Goal: Task Accomplishment & Management: Complete application form

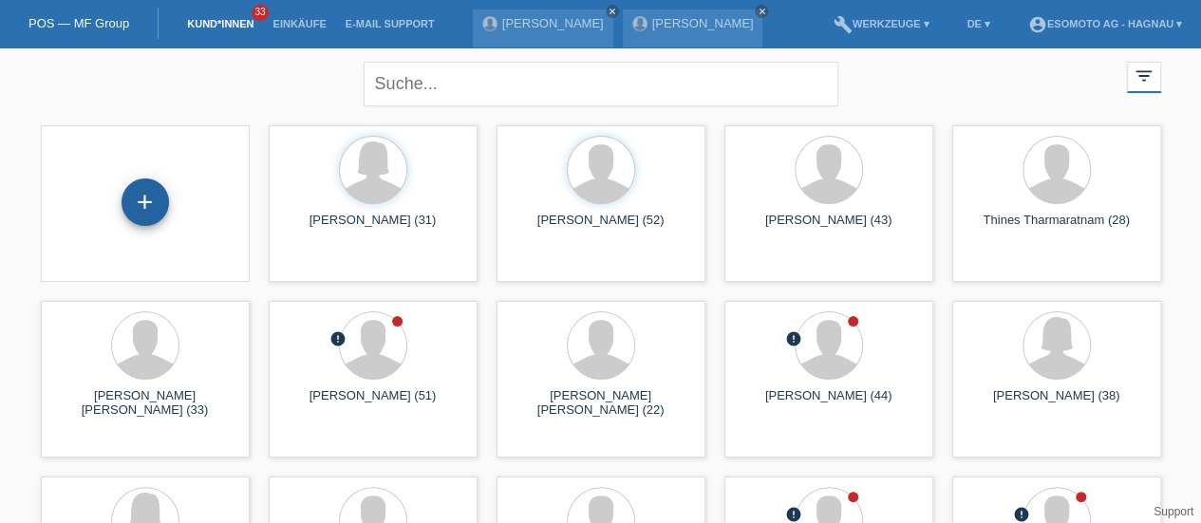
click at [142, 200] on div "+" at bounding box center [145, 201] width 47 height 47
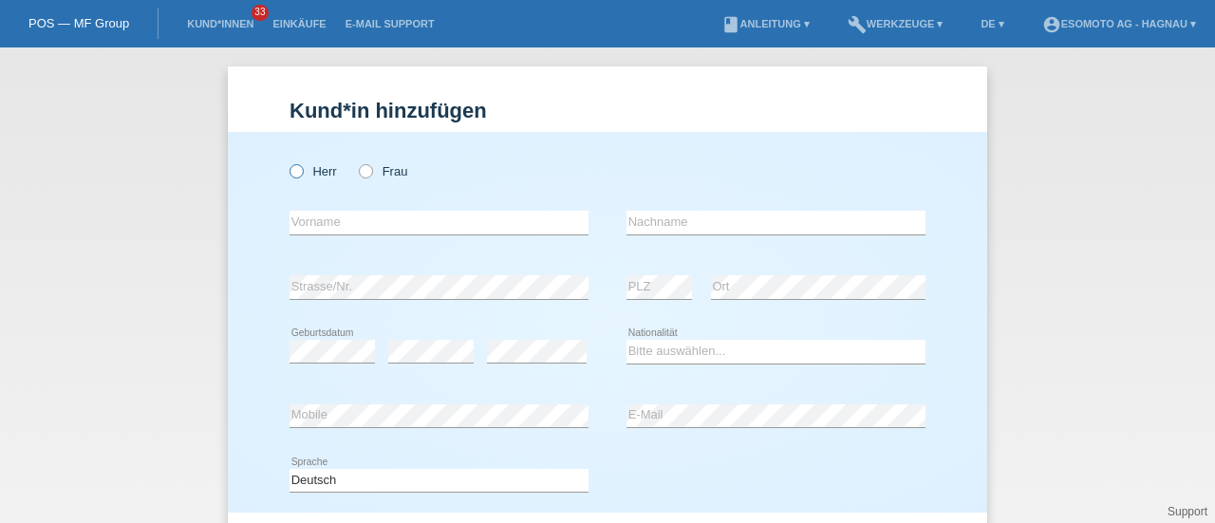
click at [287, 161] on icon at bounding box center [287, 161] width 0 height 0
click at [290, 168] on input "Herr" at bounding box center [296, 170] width 12 height 12
radio input "true"
click at [328, 221] on input "text" at bounding box center [439, 223] width 299 height 24
type input "Benel Savoir"
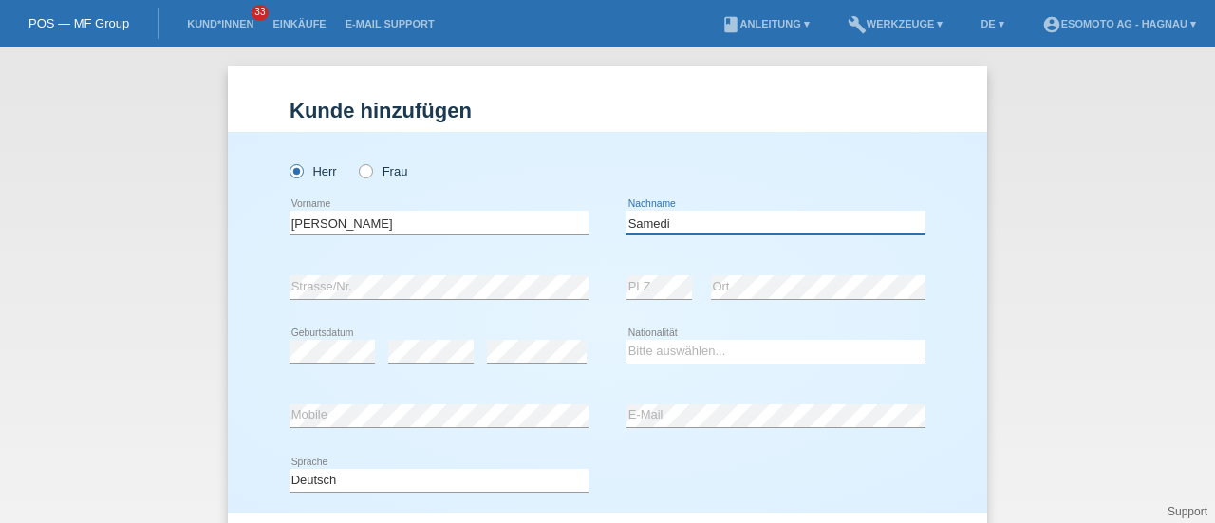
type input "Samedi"
click at [660, 349] on select "Bitte auswählen... [GEOGRAPHIC_DATA] [GEOGRAPHIC_DATA] [GEOGRAPHIC_DATA] [GEOGR…" at bounding box center [776, 351] width 299 height 23
click at [543, 60] on div "Kund*in hinzufügen Kunde hinzufügen Kundin hinzufügen Herr Frau Benel Savoir er…" at bounding box center [607, 285] width 1215 height 476
click at [657, 352] on select "Bitte auswählen... [GEOGRAPHIC_DATA] [GEOGRAPHIC_DATA] [GEOGRAPHIC_DATA] [GEOGR…" at bounding box center [776, 351] width 299 height 23
select select "CF"
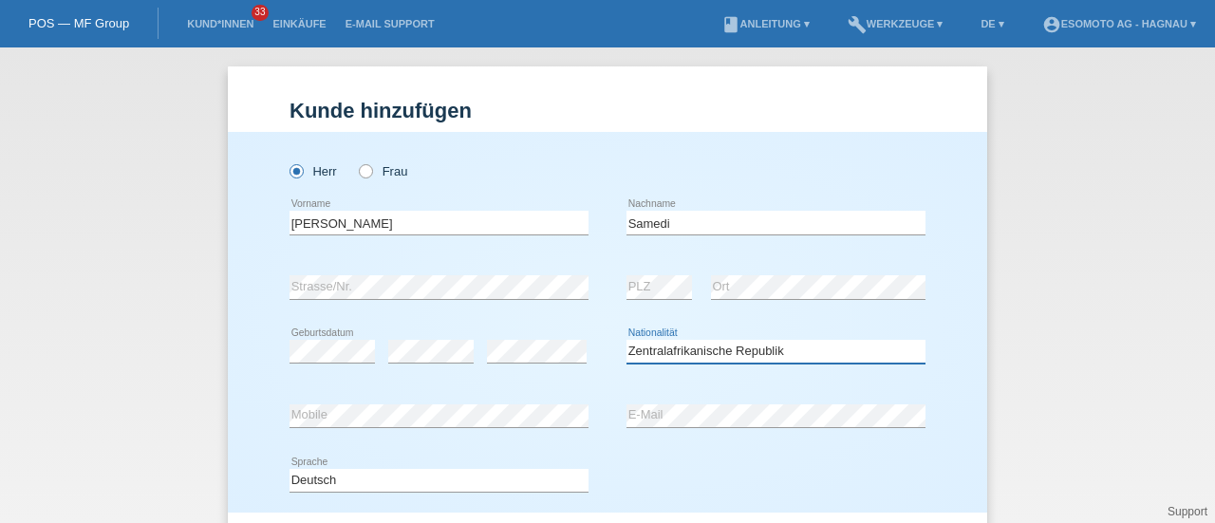
click at [627, 340] on select "Bitte auswählen... [GEOGRAPHIC_DATA] [GEOGRAPHIC_DATA] [GEOGRAPHIC_DATA] [GEOGR…" at bounding box center [776, 351] width 299 height 23
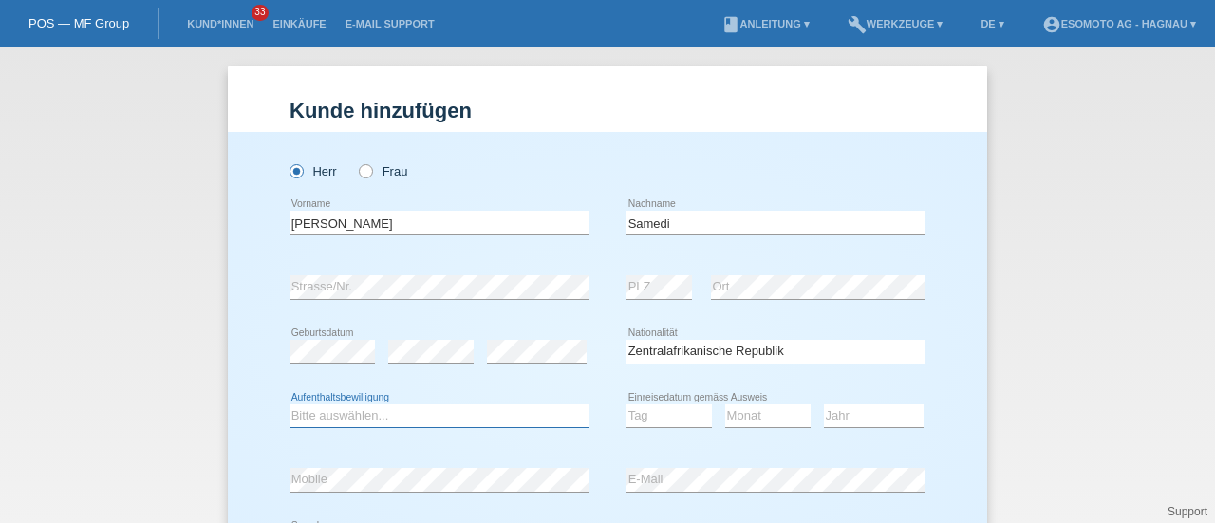
click at [398, 411] on select "Bitte auswählen... C B B - Flüchtlingsstatus Andere" at bounding box center [439, 415] width 299 height 23
select select "B"
click at [290, 404] on select "Bitte auswählen... C B B - Flüchtlingsstatus Andere" at bounding box center [439, 415] width 299 height 23
click at [646, 411] on select "Tag 01 02 03 04 05 06 07 08 09 10 11" at bounding box center [669, 415] width 85 height 23
select select "15"
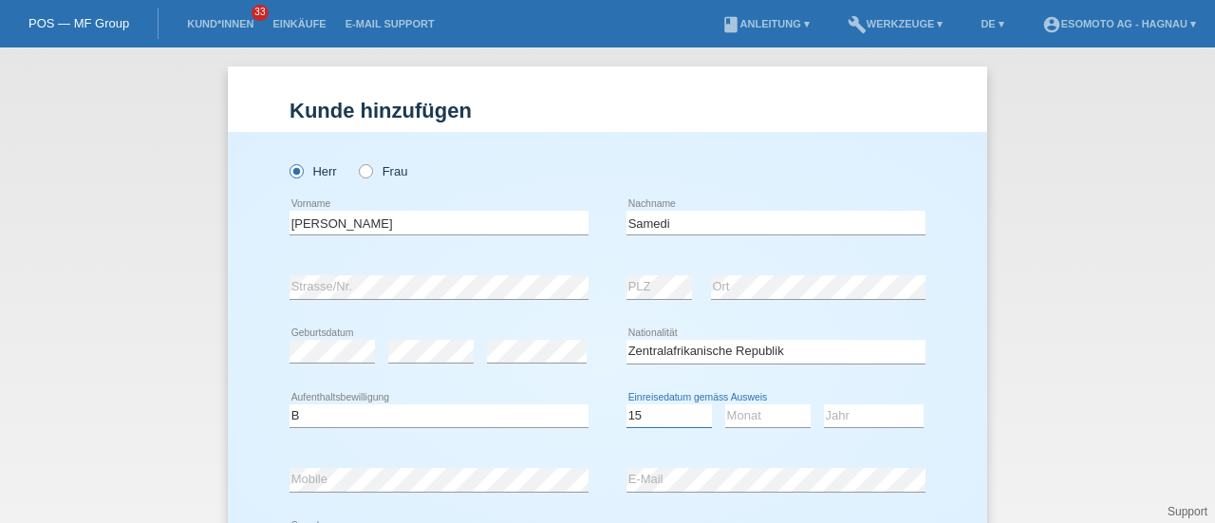
click at [627, 404] on select "Tag 01 02 03 04 05 06 07 08 09 10 11" at bounding box center [669, 415] width 85 height 23
click at [741, 418] on select "Monat 01 02 03 04 05 06 07 08 09 10 11" at bounding box center [767, 415] width 85 height 23
select select "08"
click at [725, 404] on select "Monat 01 02 03 04 05 06 07 08 09 10 11" at bounding box center [767, 415] width 85 height 23
click at [853, 412] on select "Jahr 2025 2024 2023 2022 2021 2020 2019 2018 2017 2016 2015 2014 2013 2012 2011…" at bounding box center [874, 415] width 100 height 23
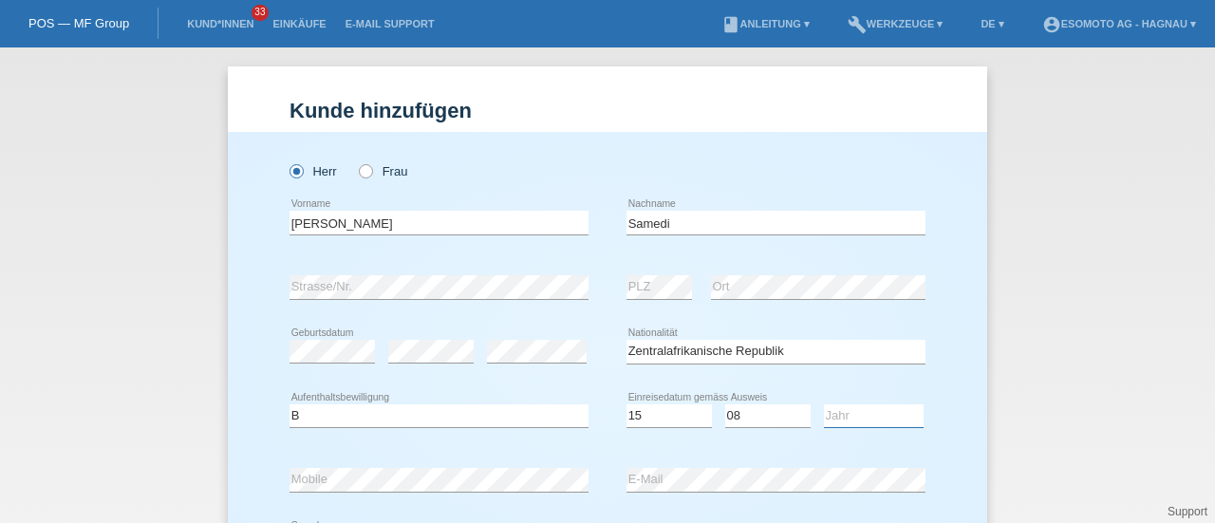
select select "2022"
click at [824, 404] on select "Jahr 2025 2024 2023 2022 2021 2020 2019 2018 2017 2016 2015 2014 2013 2012 2011…" at bounding box center [874, 415] width 100 height 23
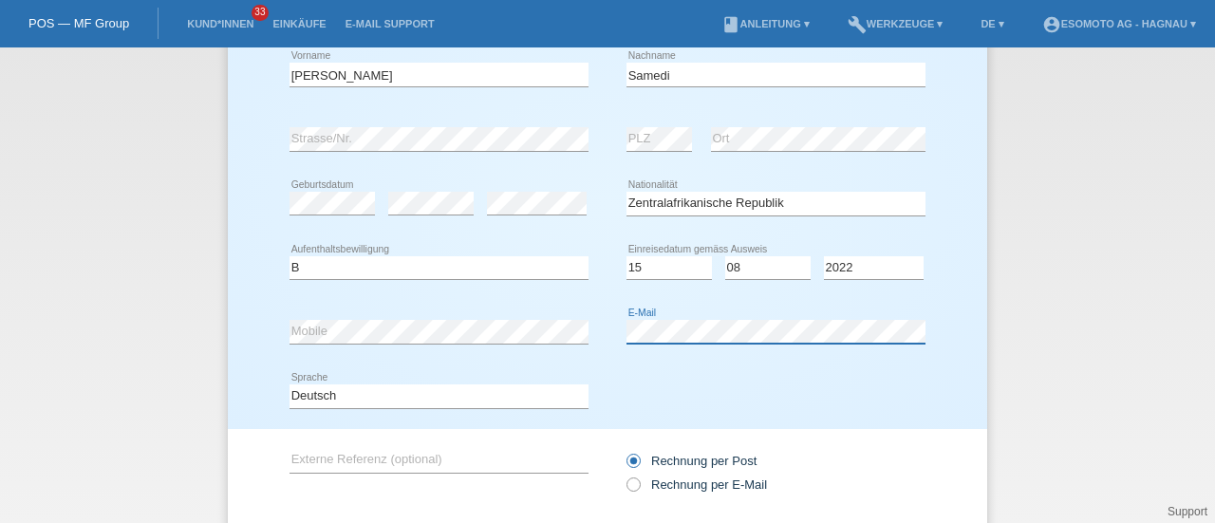
scroll to position [269, 0]
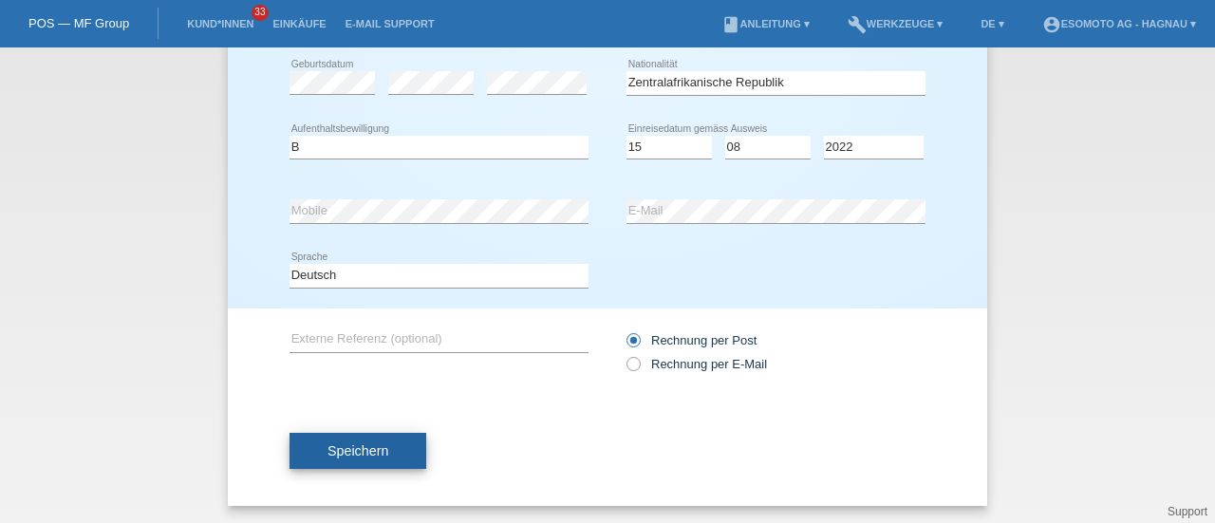
click at [378, 450] on span "Speichern" at bounding box center [358, 450] width 61 height 15
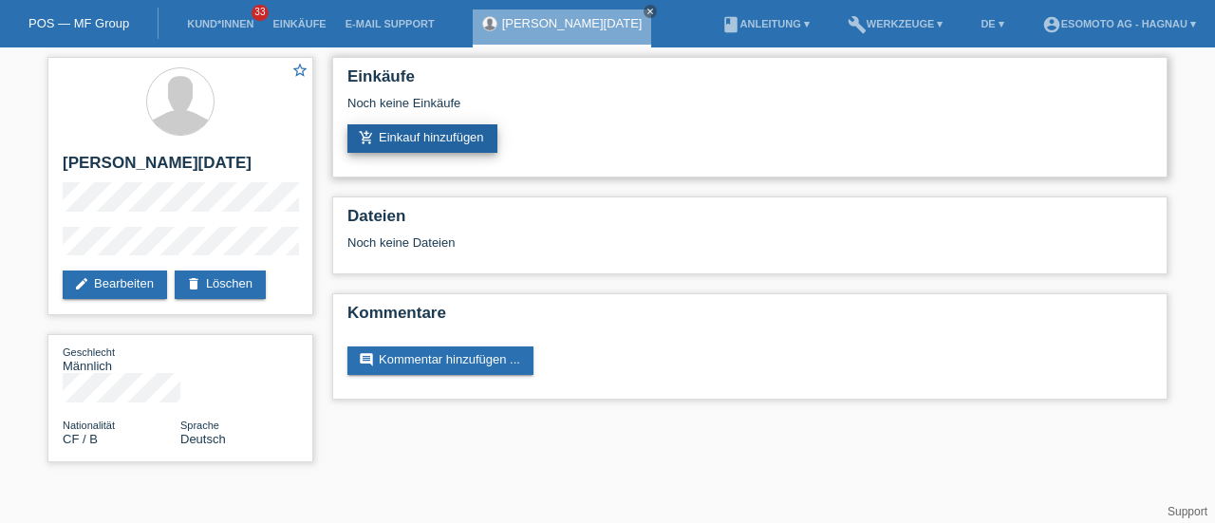
click at [377, 130] on link "add_shopping_cart Einkauf hinzufügen" at bounding box center [422, 138] width 150 height 28
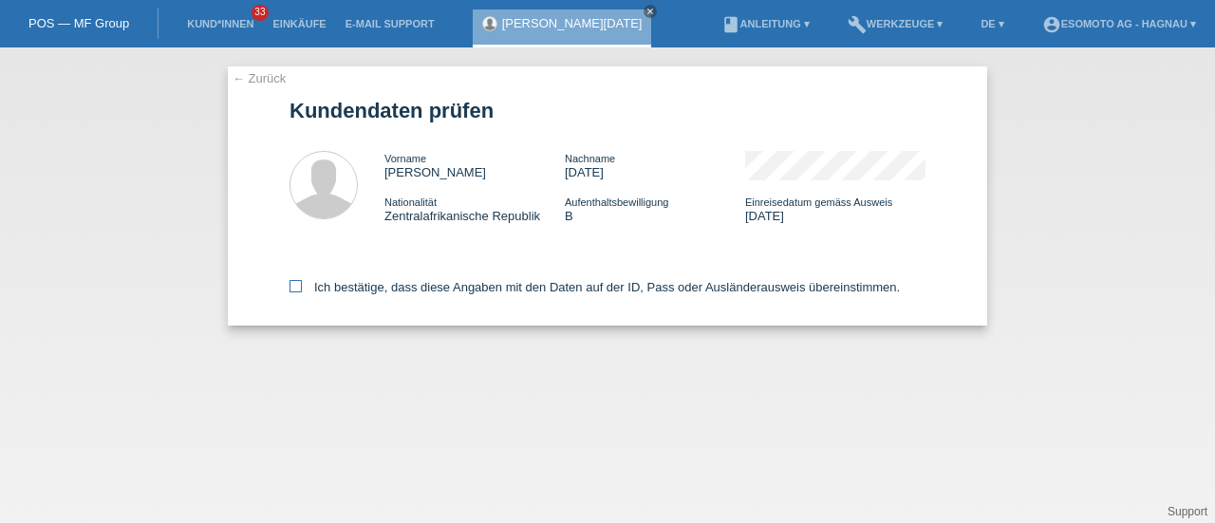
click at [292, 293] on label "Ich bestätige, dass diese Angaben mit den Daten auf der ID, Pass oder Ausländer…" at bounding box center [595, 287] width 610 height 14
click at [292, 292] on input "Ich bestätige, dass diese Angaben mit den Daten auf der ID, Pass oder Ausländer…" at bounding box center [296, 286] width 12 height 12
checkbox input "true"
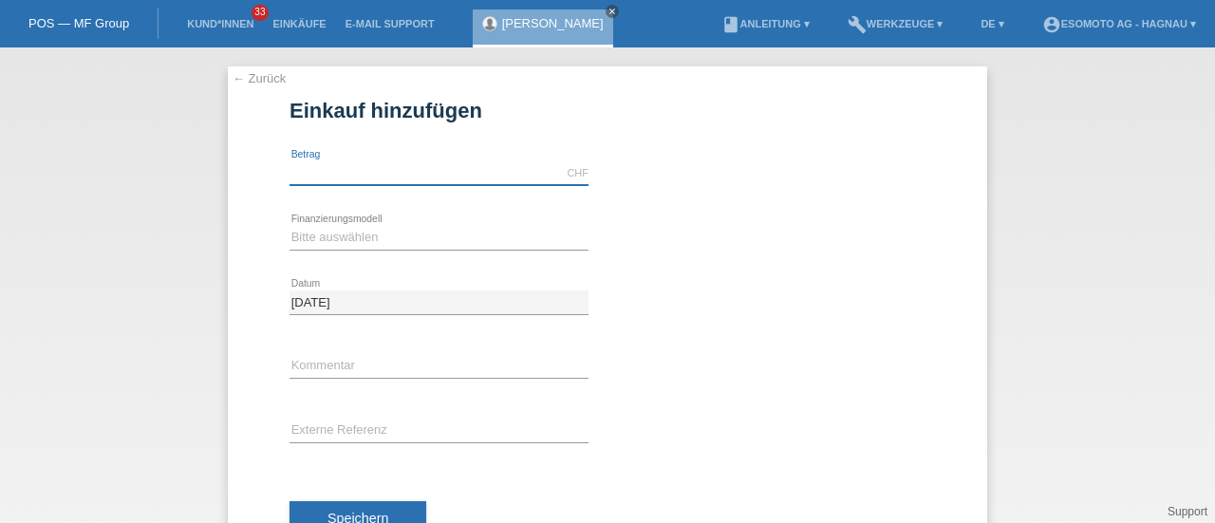
click at [349, 177] on input "text" at bounding box center [439, 173] width 299 height 24
type input "7600.00"
click at [366, 233] on select "Bitte auswählen Fixe Raten Kauf auf Rechnung mit Teilzahlungsoption" at bounding box center [439, 237] width 299 height 23
select select "69"
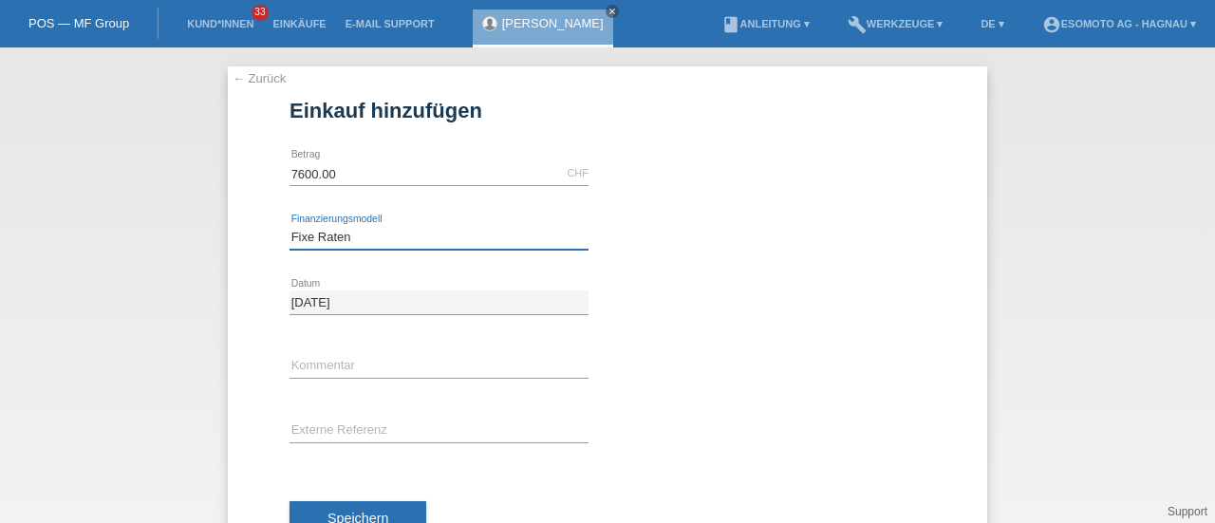
click at [290, 226] on select "Bitte auswählen Fixe Raten Kauf auf Rechnung mit Teilzahlungsoption" at bounding box center [439, 237] width 299 height 23
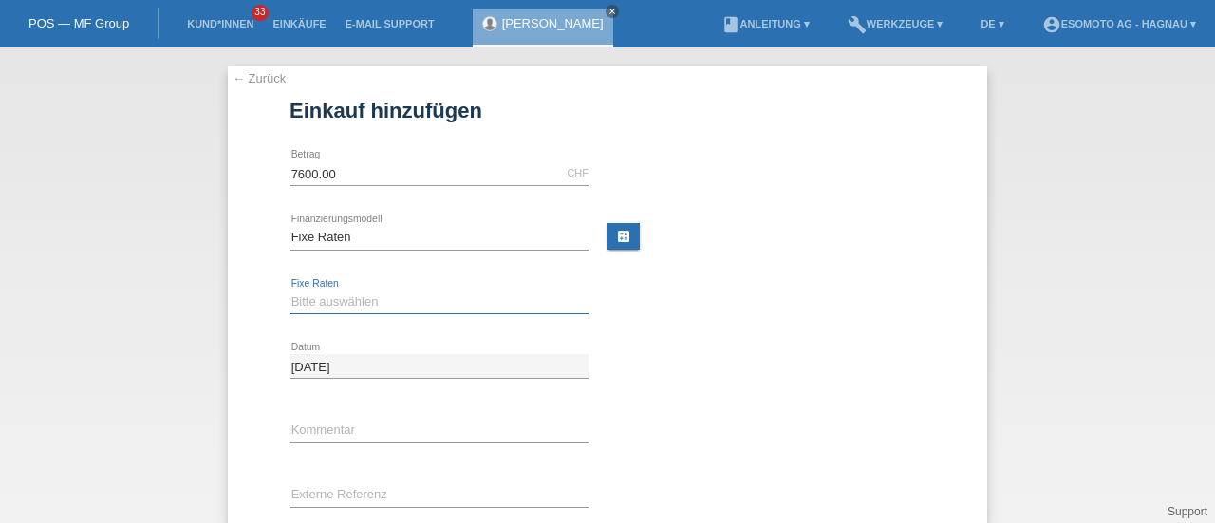
click at [329, 300] on select "Bitte auswählen 12 Raten 24 Raten 36 Raten 48 Raten" at bounding box center [439, 301] width 299 height 23
select select "140"
click at [290, 290] on select "Bitte auswählen 12 Raten 24 Raten 36 Raten 48 Raten" at bounding box center [439, 301] width 299 height 23
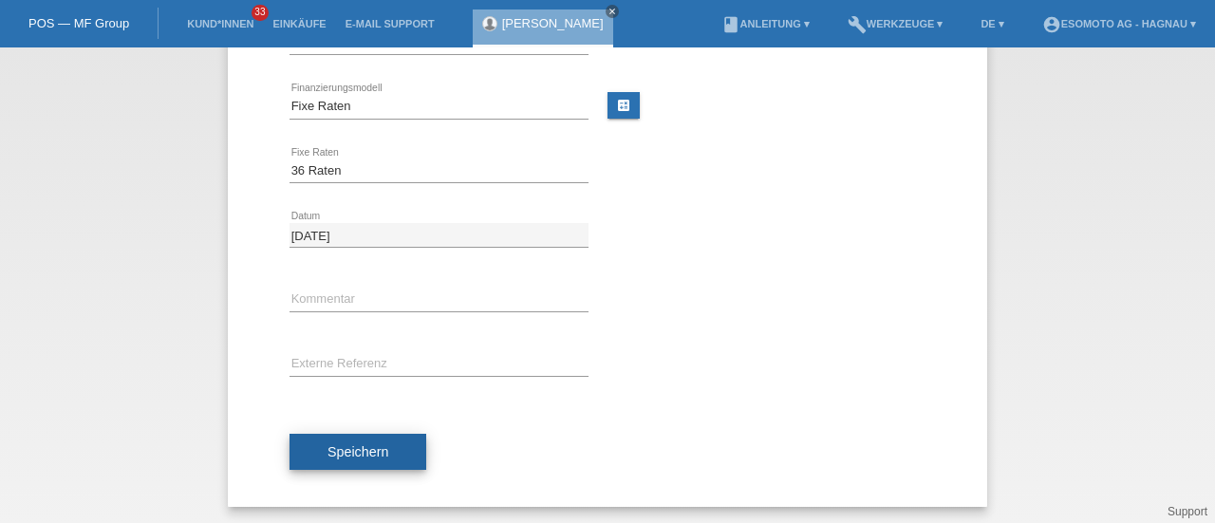
click at [328, 445] on span "Speichern" at bounding box center [358, 451] width 61 height 15
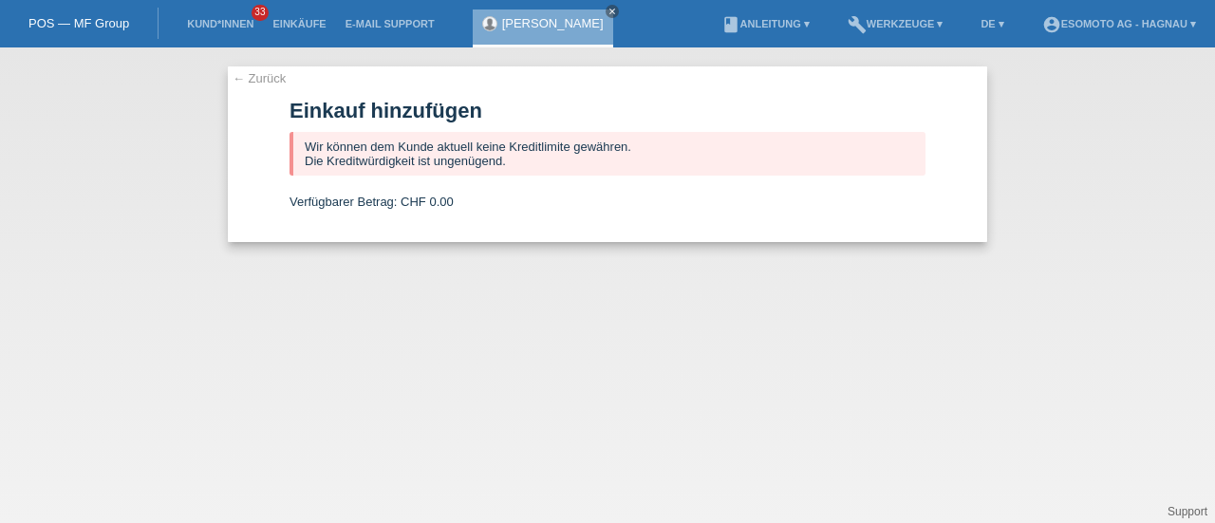
scroll to position [0, 0]
click at [617, 9] on icon "close" at bounding box center [612, 11] width 9 height 9
click at [83, 5] on nav "POS — MF Group Kund*innen 33 Einkäufe E-Mail Support menu account_circle DE ▾" at bounding box center [607, 23] width 1215 height 47
click at [78, 18] on link "POS — MF Group" at bounding box center [78, 23] width 101 height 14
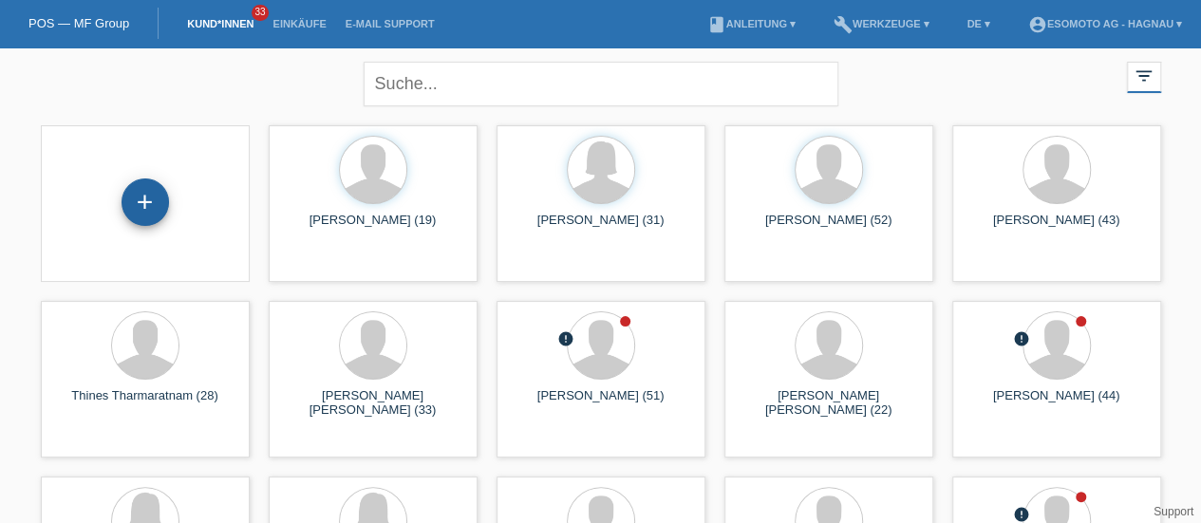
click at [147, 214] on div "+" at bounding box center [145, 202] width 46 height 32
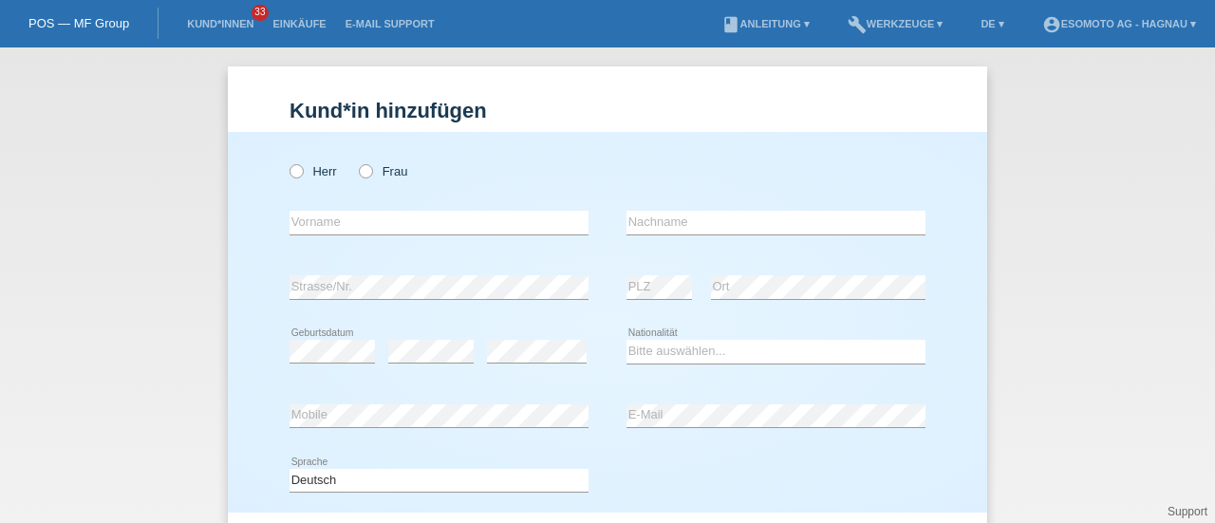
click at [290, 162] on div "Herr Frau" at bounding box center [439, 171] width 299 height 39
click at [287, 161] on icon at bounding box center [287, 161] width 0 height 0
click at [290, 172] on input "Herr" at bounding box center [296, 170] width 12 height 12
radio input "true"
click at [311, 227] on input "text" at bounding box center [439, 223] width 299 height 24
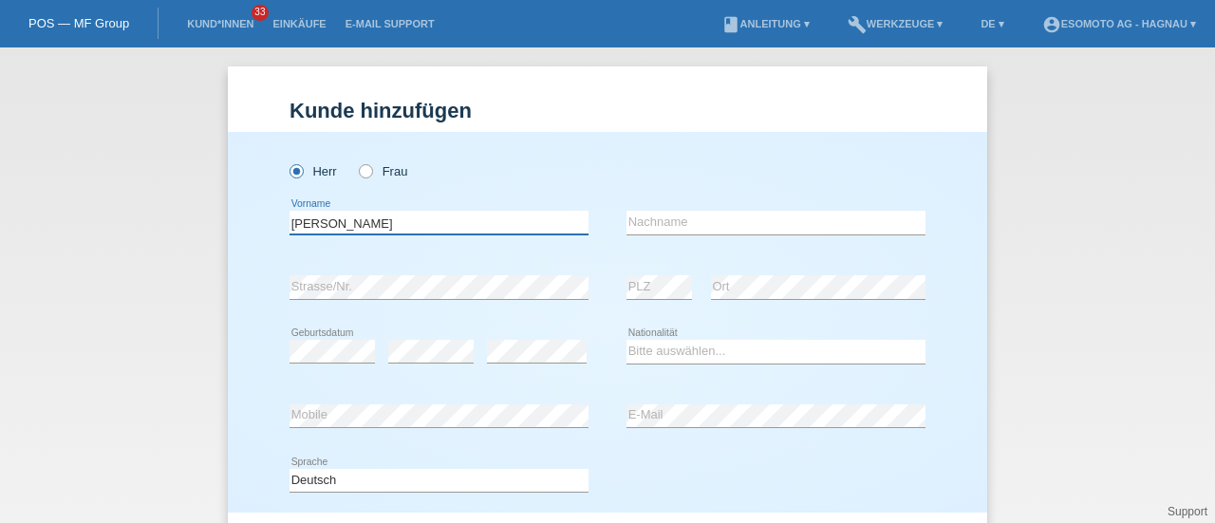
type input "[PERSON_NAME]"
type input "Harlacher"
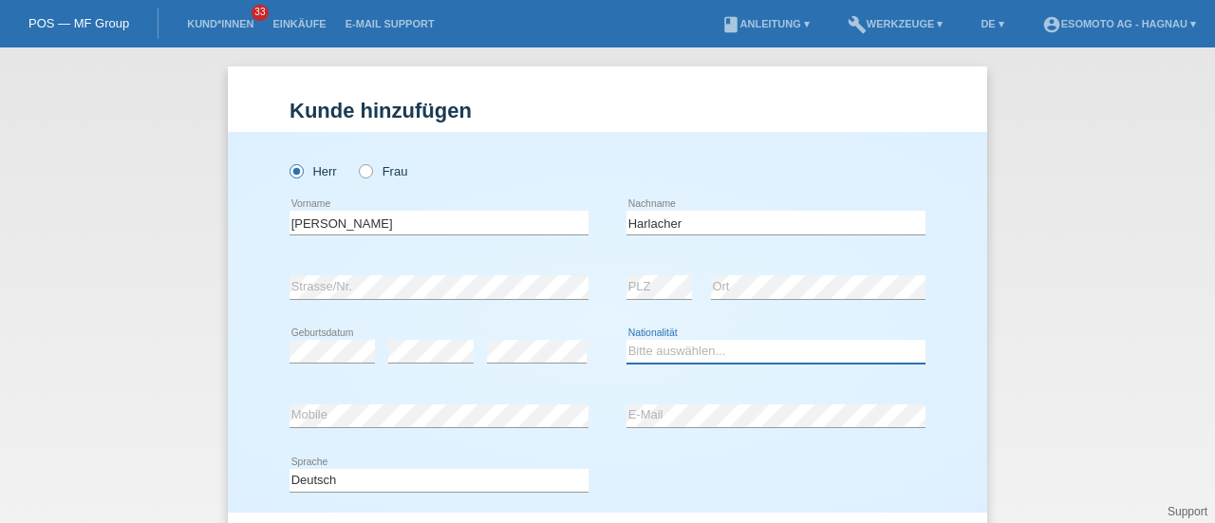
click at [665, 352] on select "Bitte auswählen... [GEOGRAPHIC_DATA] [GEOGRAPHIC_DATA] [GEOGRAPHIC_DATA] [GEOGR…" at bounding box center [776, 351] width 299 height 23
select select "CH"
click at [627, 340] on select "Bitte auswählen... [GEOGRAPHIC_DATA] [GEOGRAPHIC_DATA] [GEOGRAPHIC_DATA] [GEOGR…" at bounding box center [776, 351] width 299 height 23
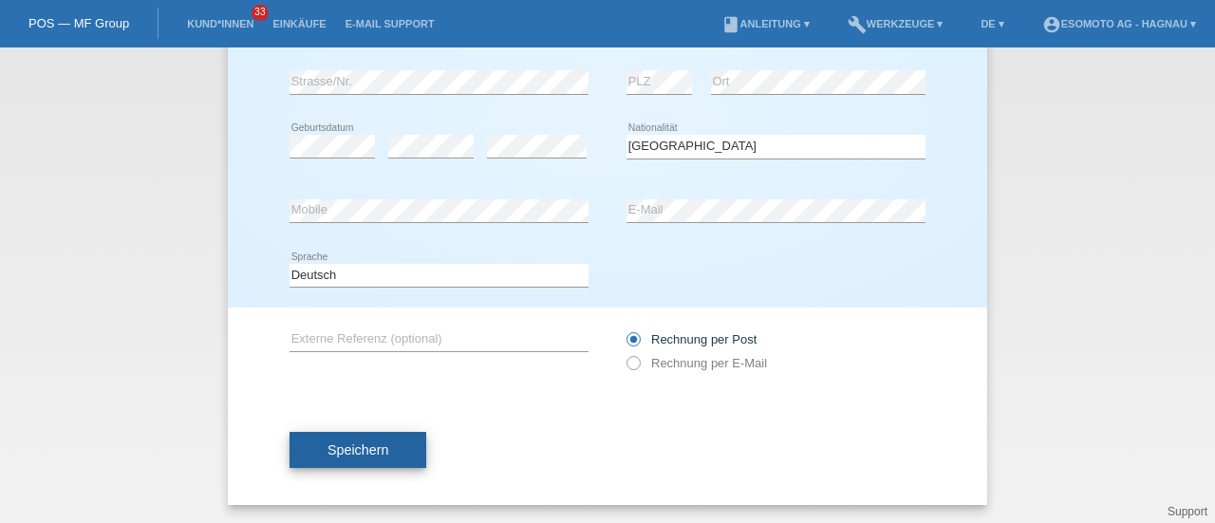
click at [363, 462] on button "Speichern" at bounding box center [358, 450] width 137 height 36
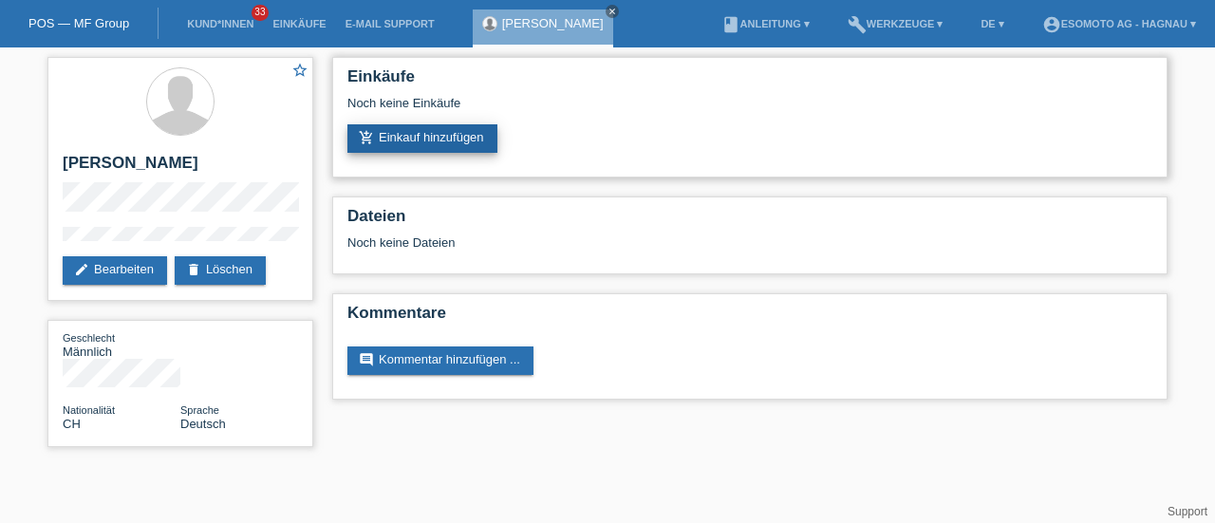
click at [396, 141] on link "add_shopping_cart Einkauf hinzufügen" at bounding box center [422, 138] width 150 height 28
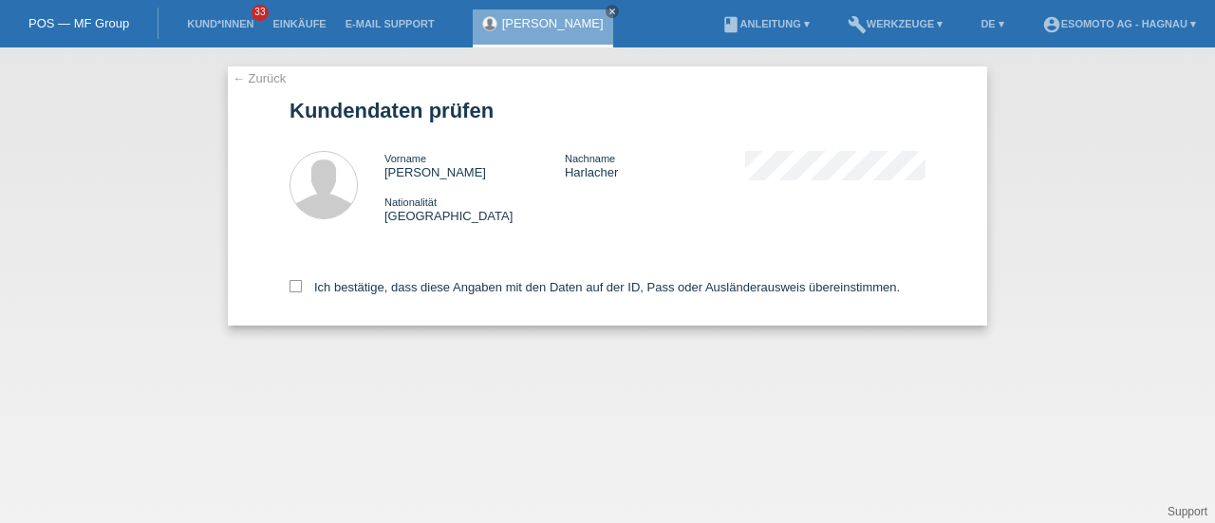
click at [287, 290] on div "← Zurück Kundendaten prüfen Vorname [PERSON_NAME] Nachname [PERSON_NAME] Nation…" at bounding box center [607, 195] width 759 height 259
click at [300, 285] on icon at bounding box center [296, 286] width 12 height 12
click at [300, 285] on input "Ich bestätige, dass diese Angaben mit den Daten auf der ID, Pass oder Ausländer…" at bounding box center [296, 286] width 12 height 12
checkbox input "true"
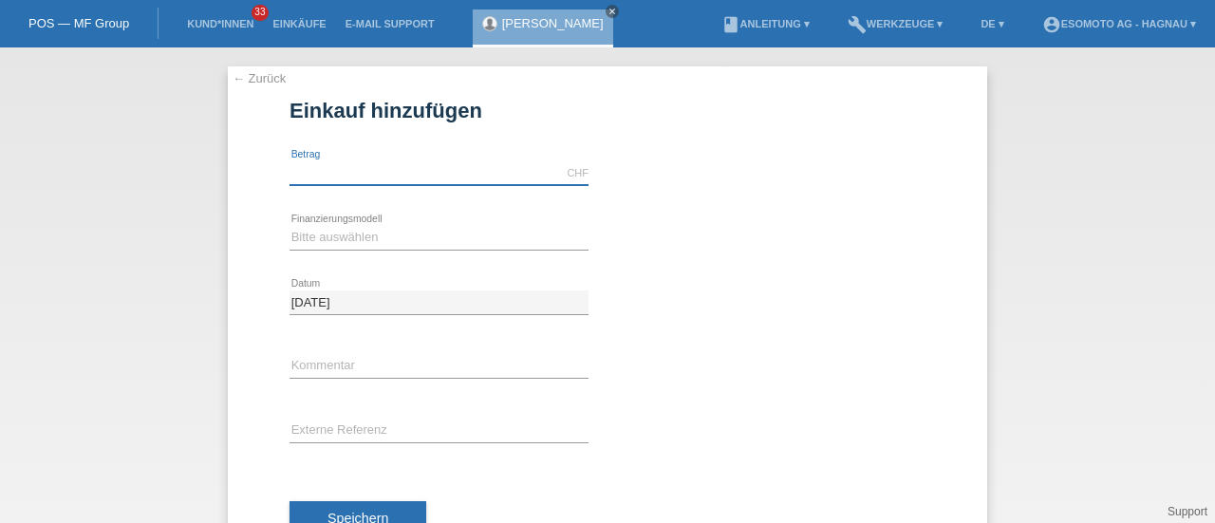
click at [396, 170] on input "text" at bounding box center [439, 173] width 299 height 24
type input "7600.00"
click at [352, 233] on select "Bitte auswählen Fixe Raten Kauf auf Rechnung mit Teilzahlungsoption" at bounding box center [439, 237] width 299 height 23
select select "69"
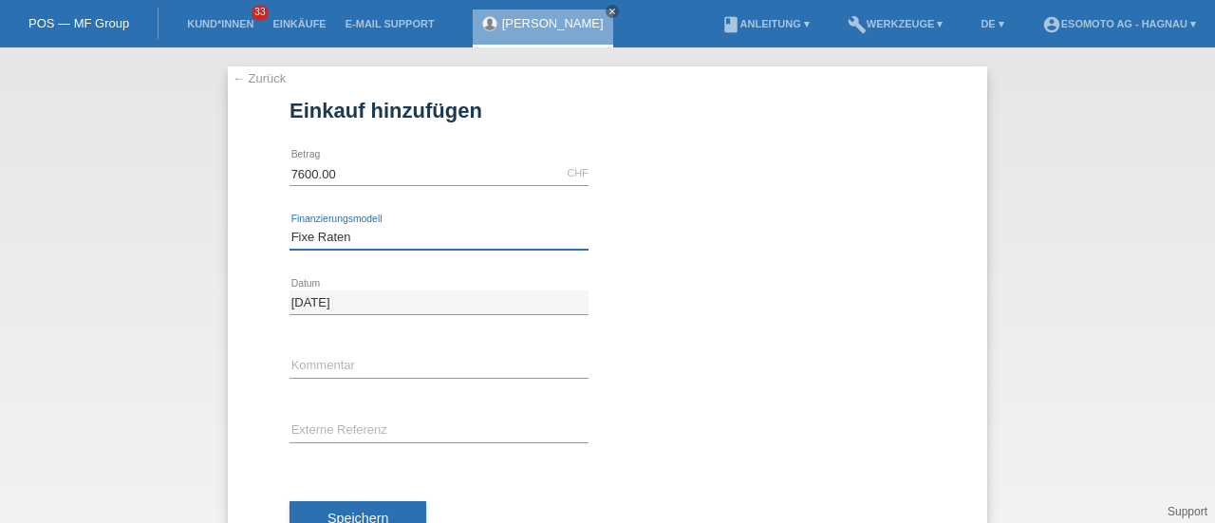
click at [290, 226] on select "Bitte auswählen Fixe Raten Kauf auf Rechnung mit Teilzahlungsoption" at bounding box center [439, 237] width 299 height 23
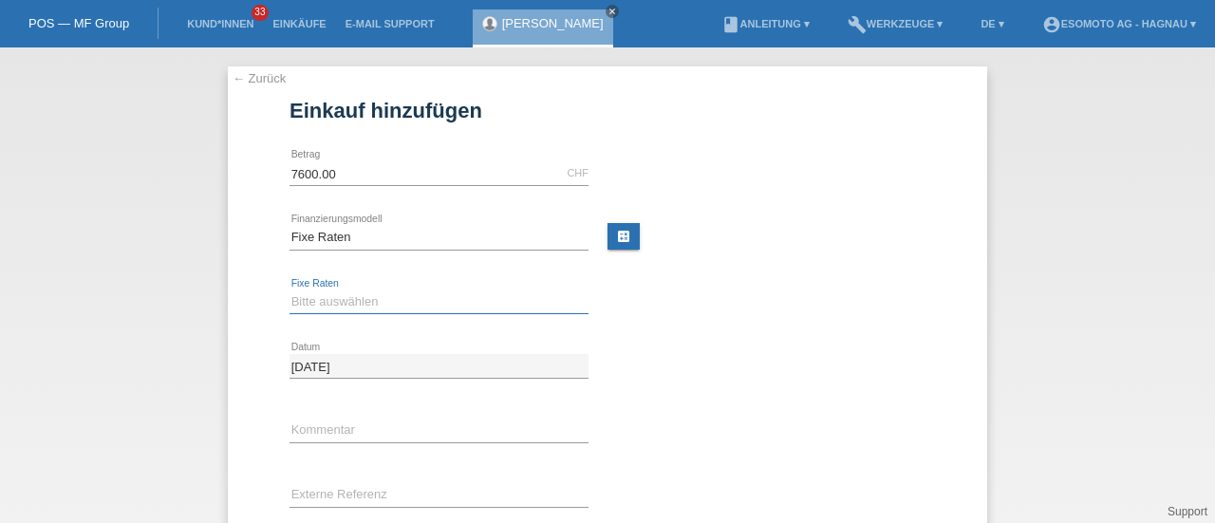
click at [334, 299] on select "Bitte auswählen 12 Raten 24 Raten 36 Raten 48 Raten" at bounding box center [439, 301] width 299 height 23
select select "140"
click at [290, 290] on select "Bitte auswählen 12 Raten 24 Raten 36 Raten 48 Raten" at bounding box center [439, 301] width 299 height 23
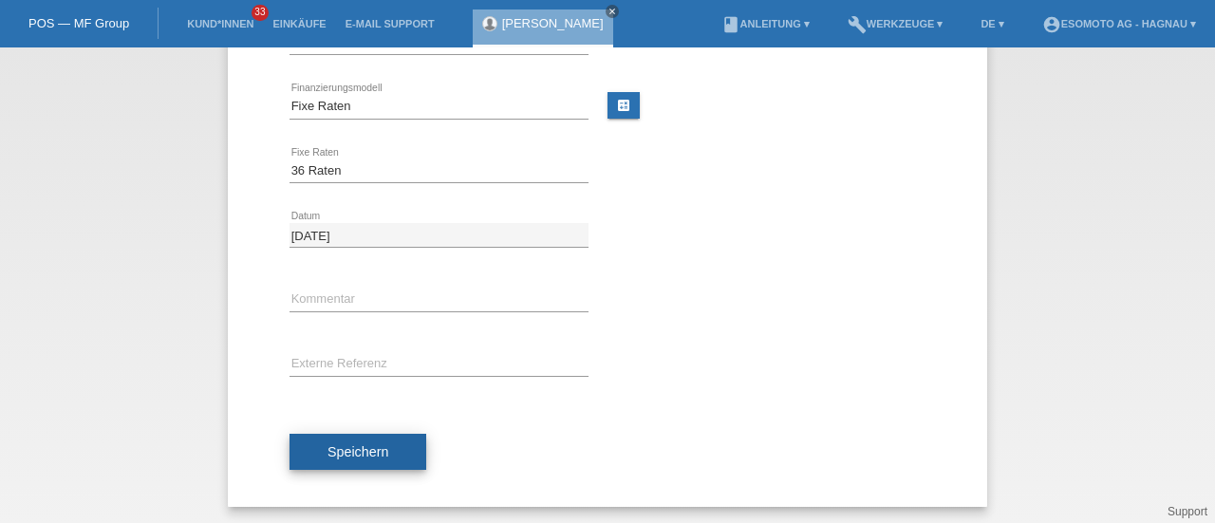
click at [366, 439] on button "Speichern" at bounding box center [358, 452] width 137 height 36
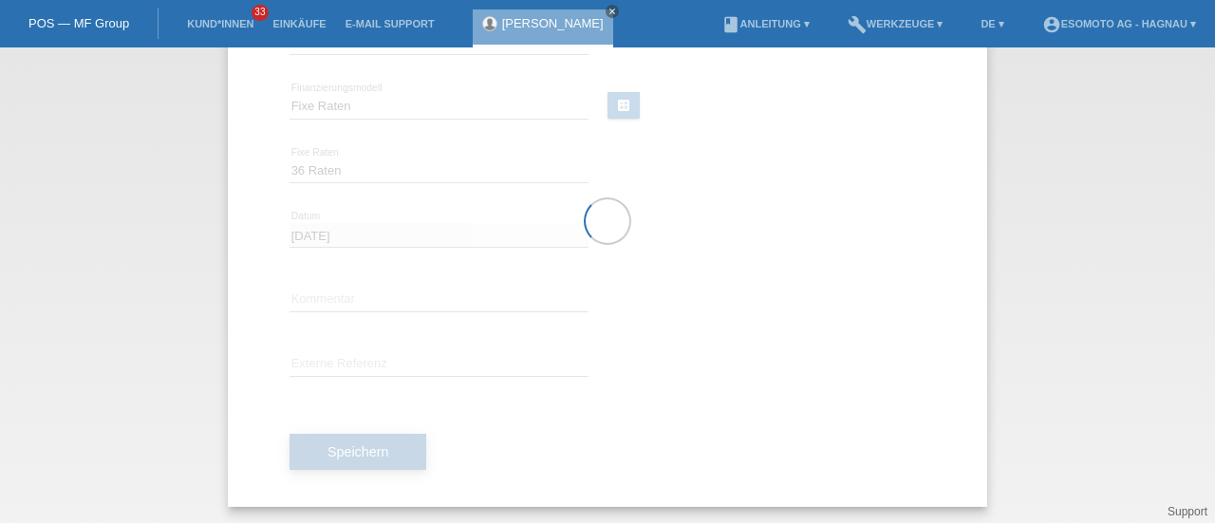
scroll to position [0, 0]
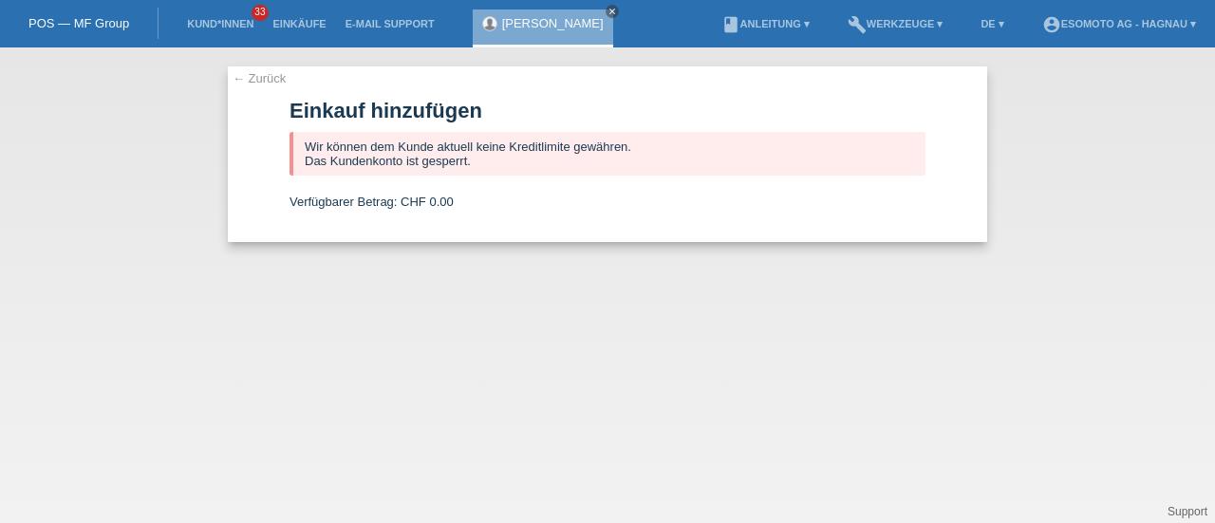
click at [268, 81] on link "← Zurück" at bounding box center [259, 78] width 53 height 14
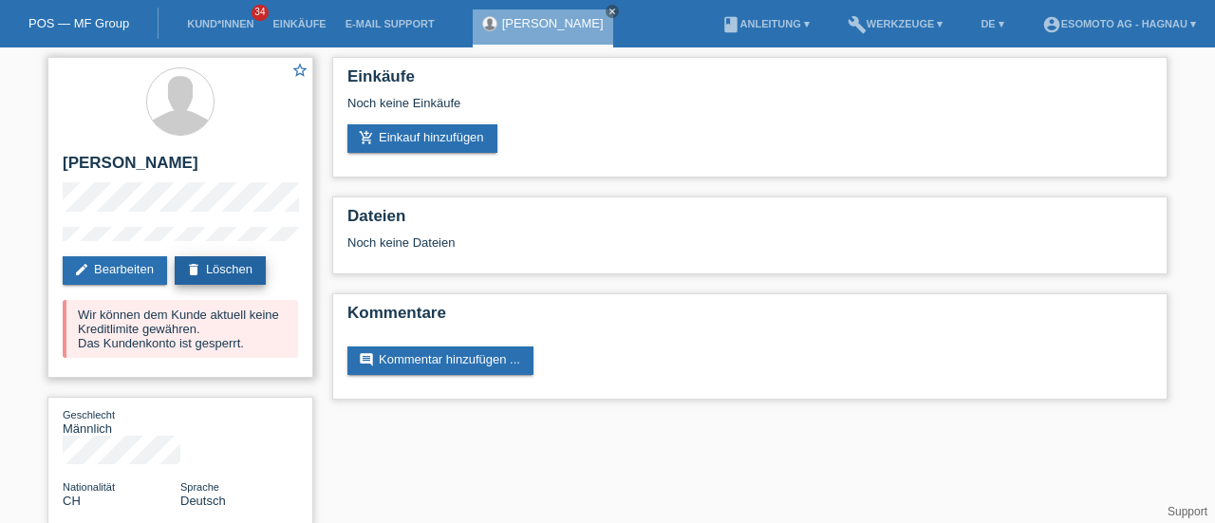
click at [215, 267] on link "delete Löschen" at bounding box center [220, 270] width 91 height 28
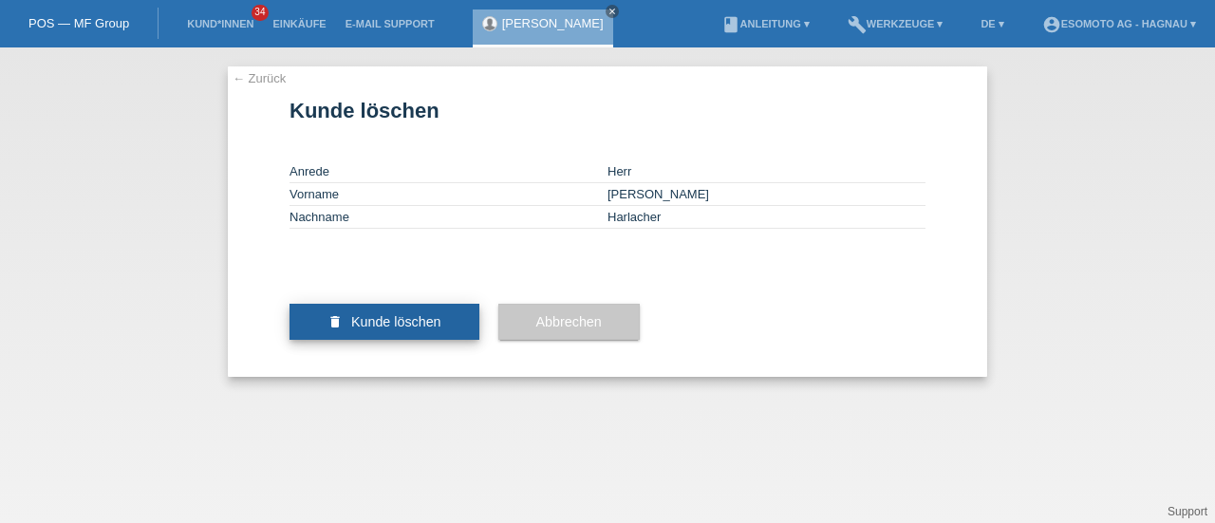
click at [389, 329] on span "Kunde löschen" at bounding box center [396, 321] width 90 height 15
